Goal: Entertainment & Leisure: Consume media (video, audio)

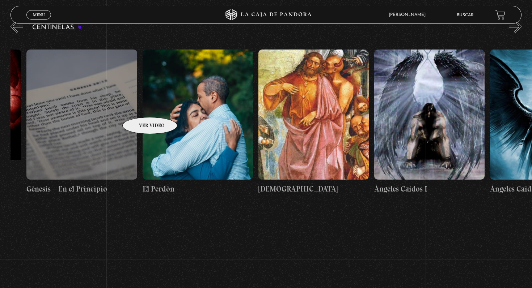
scroll to position [0, 11582]
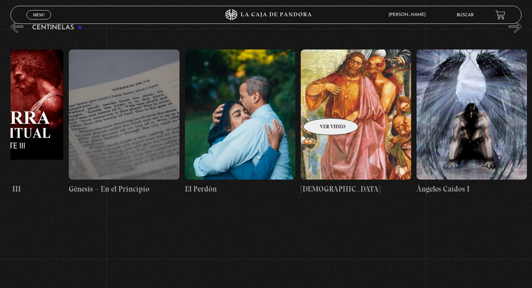
click at [321, 107] on figure at bounding box center [356, 115] width 110 height 130
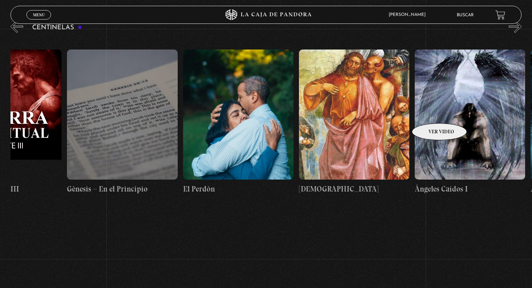
scroll to position [0, 11642]
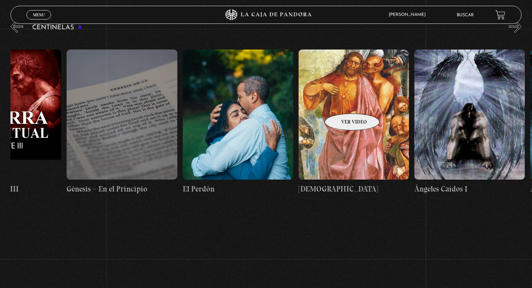
click at [343, 103] on figure at bounding box center [353, 115] width 110 height 130
click at [352, 112] on figure at bounding box center [353, 115] width 110 height 130
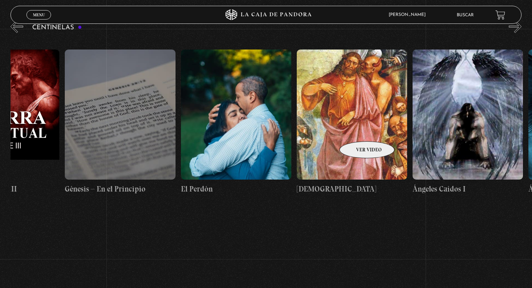
click at [357, 131] on figure at bounding box center [352, 115] width 110 height 130
drag, startPoint x: 364, startPoint y: 140, endPoint x: 337, endPoint y: 156, distance: 31.3
click at [363, 140] on figure at bounding box center [352, 115] width 110 height 130
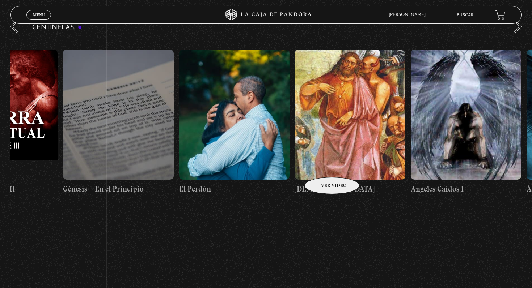
click at [322, 166] on figure at bounding box center [350, 115] width 110 height 130
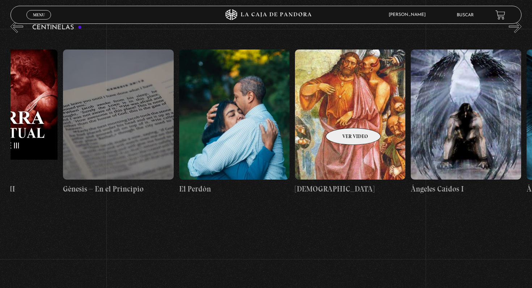
click at [343, 117] on figure at bounding box center [350, 115] width 110 height 130
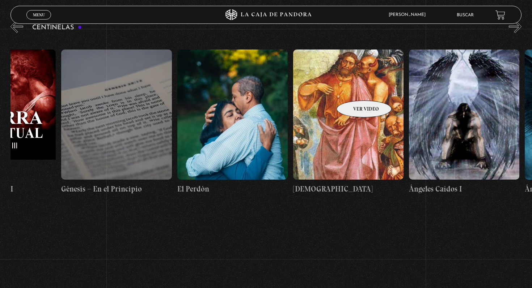
click at [354, 90] on figure at bounding box center [348, 115] width 110 height 130
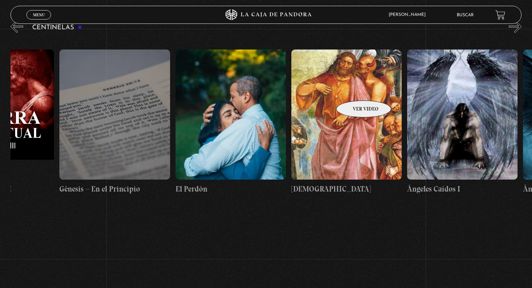
click at [354, 90] on figure at bounding box center [346, 115] width 110 height 130
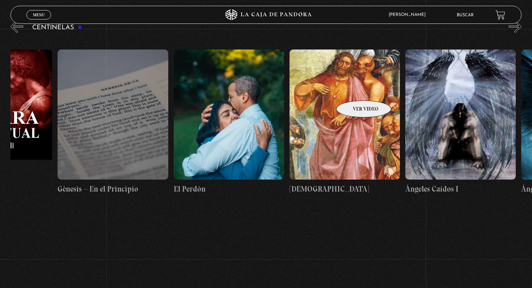
click at [354, 90] on figure at bounding box center [344, 115] width 110 height 130
click at [344, 102] on figure at bounding box center [344, 115] width 110 height 130
click at [343, 104] on figure at bounding box center [344, 115] width 110 height 130
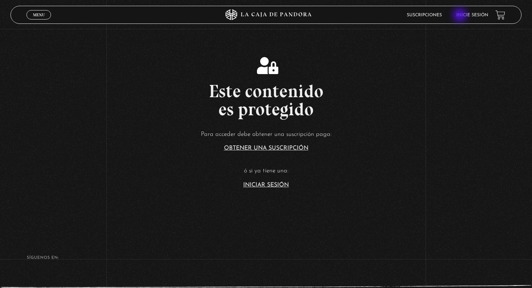
click at [460, 16] on link "Inicie sesión" at bounding box center [472, 15] width 32 height 4
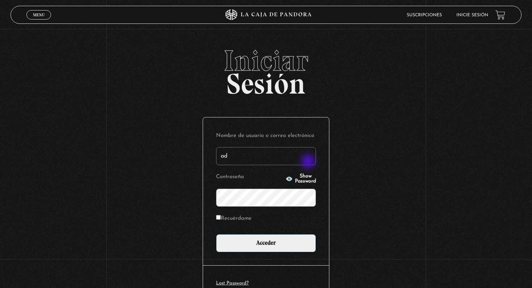
type input "adrianarcecr@outlook.es"
click at [216, 234] on input "Acceder" at bounding box center [266, 243] width 100 height 18
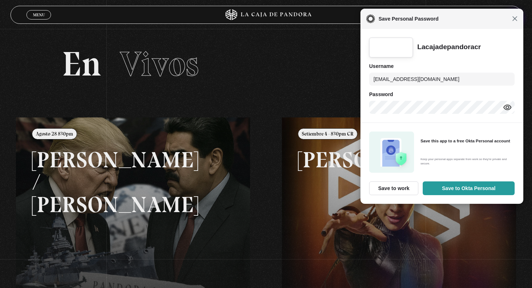
click at [515, 19] on span "Close" at bounding box center [514, 18] width 5 height 5
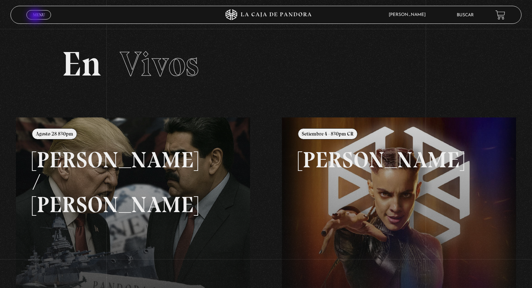
click at [36, 17] on span "Menu" at bounding box center [39, 15] width 12 height 4
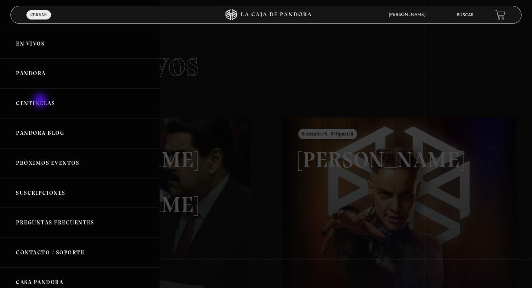
click at [41, 101] on link "Centinelas" at bounding box center [80, 104] width 160 height 30
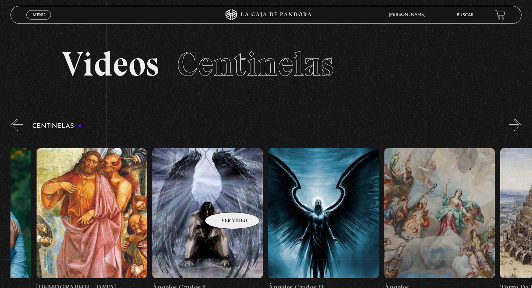
scroll to position [0, 11768]
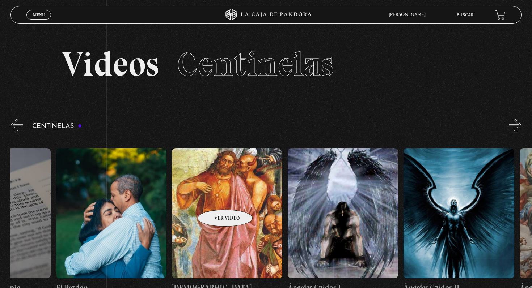
click at [216, 199] on figure at bounding box center [227, 213] width 110 height 130
click at [227, 210] on figure at bounding box center [227, 213] width 110 height 130
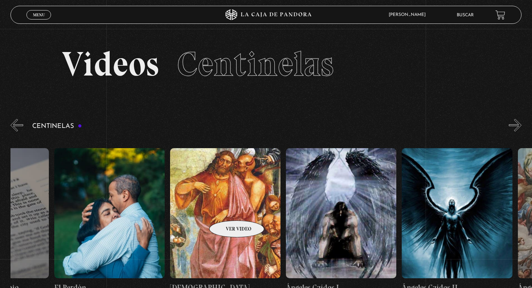
click at [227, 210] on figure at bounding box center [225, 213] width 110 height 130
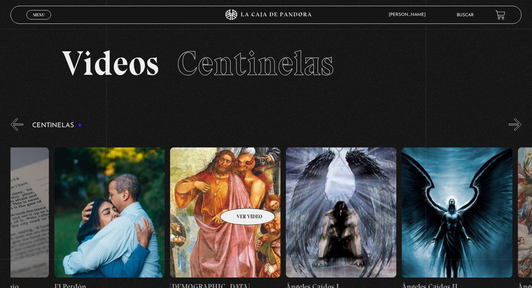
click at [233, 197] on figure at bounding box center [225, 213] width 110 height 130
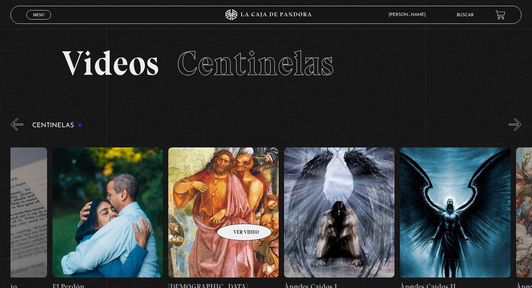
click at [233, 212] on figure at bounding box center [223, 213] width 110 height 130
click at [330, 203] on figure at bounding box center [339, 213] width 110 height 130
click at [227, 211] on figure at bounding box center [223, 213] width 110 height 130
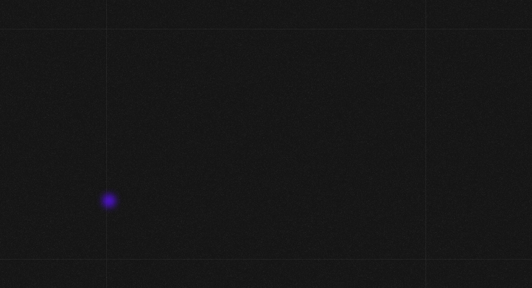
scroll to position [27, 0]
